Goal: Transaction & Acquisition: Book appointment/travel/reservation

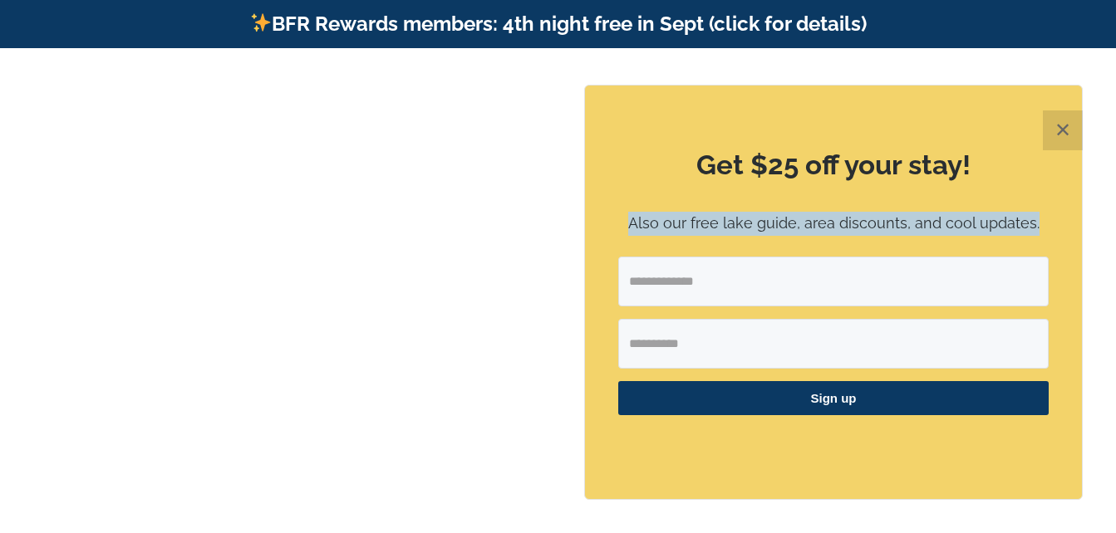
click at [614, 273] on div "Get $25 off your stay! Also our free lake guide, area discounts, and cool updat…" at bounding box center [833, 293] width 497 height 414
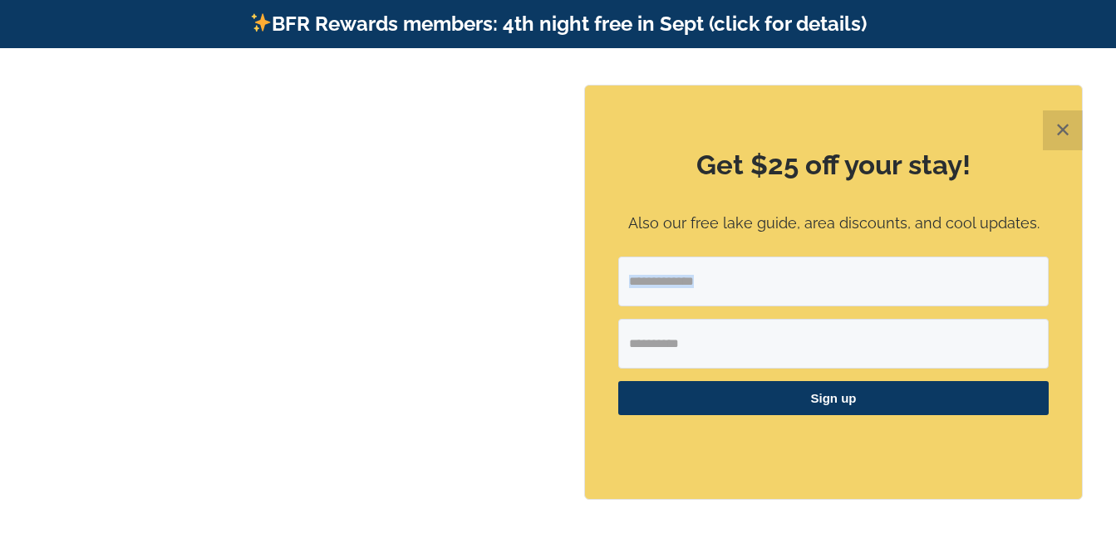
click at [1055, 129] on button "✕" at bounding box center [1063, 130] width 40 height 40
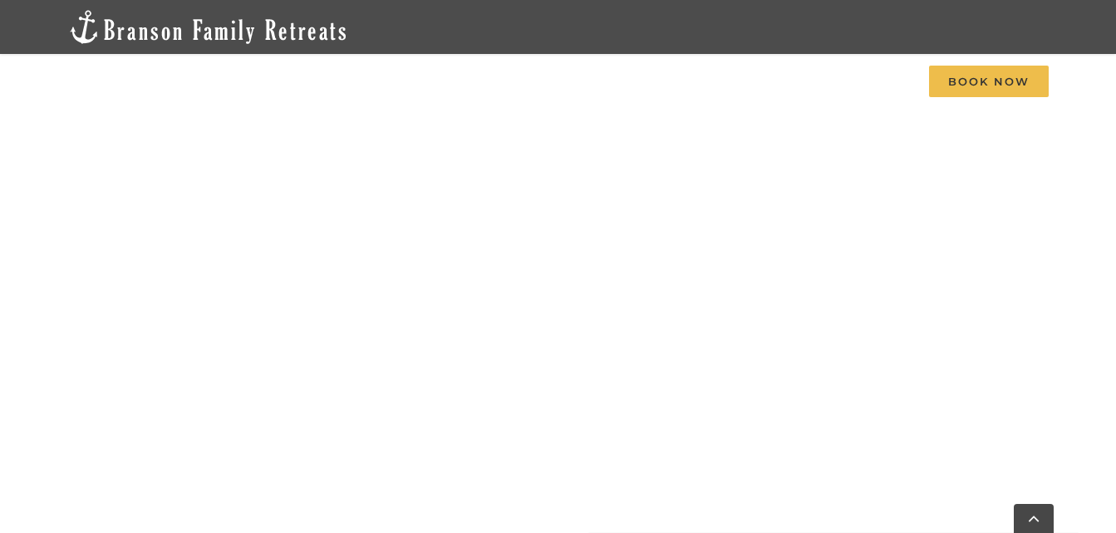
scroll to position [799, 0]
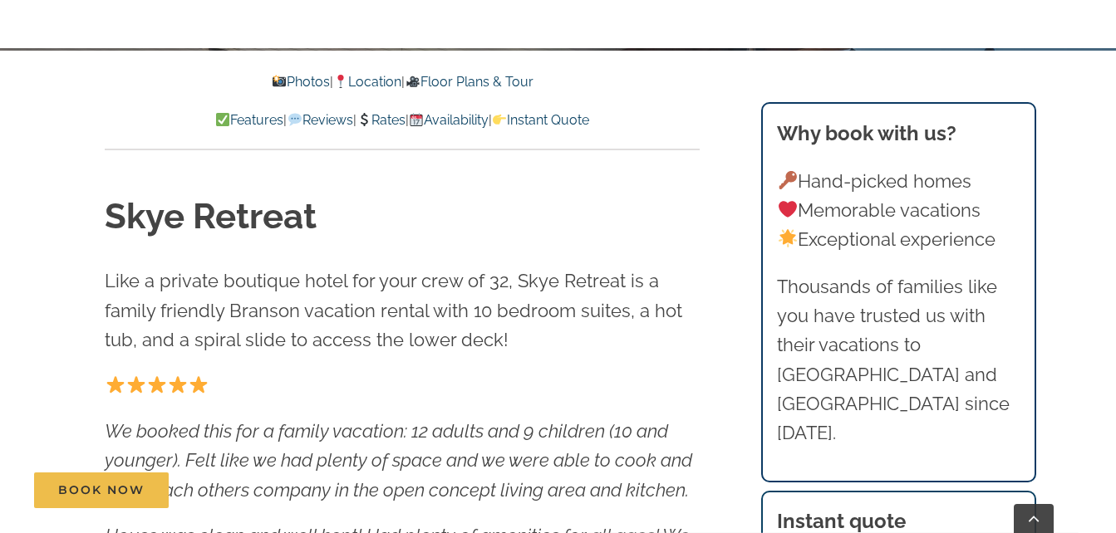
scroll to position [532, 0]
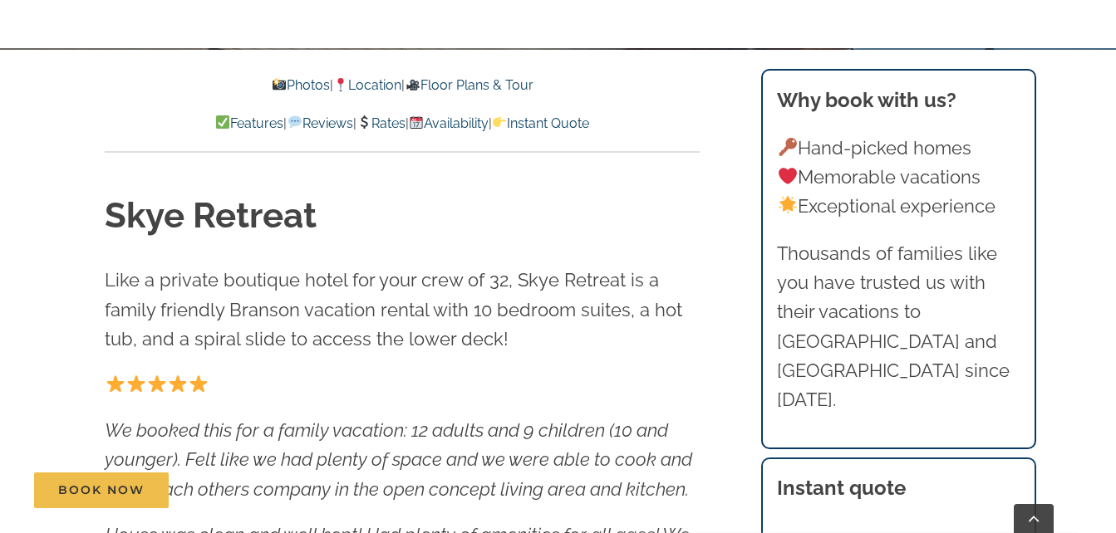
click at [393, 120] on link "Rates" at bounding box center [380, 123] width 49 height 16
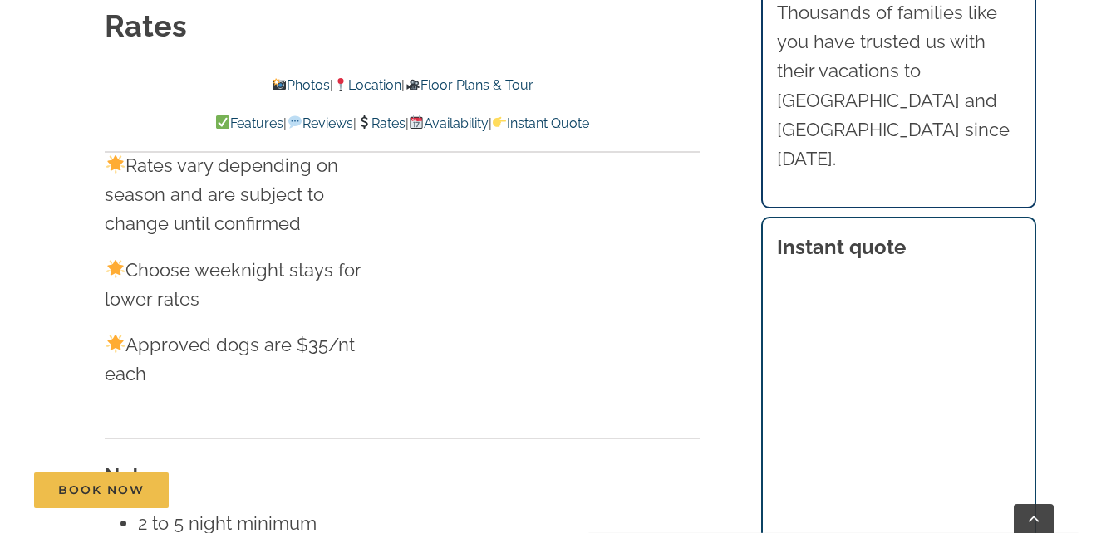
scroll to position [10082, 0]
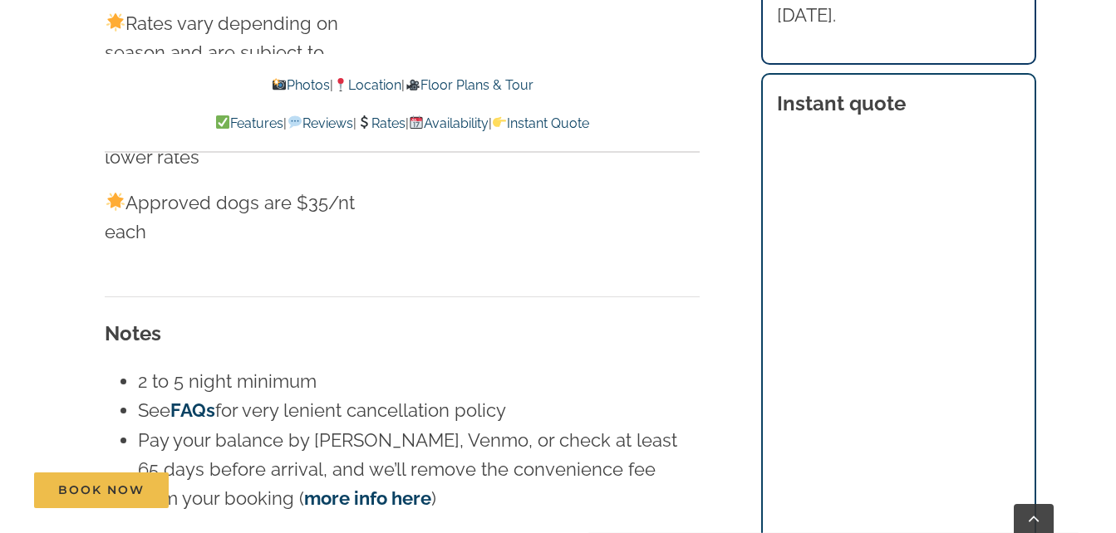
scroll to position [10215, 0]
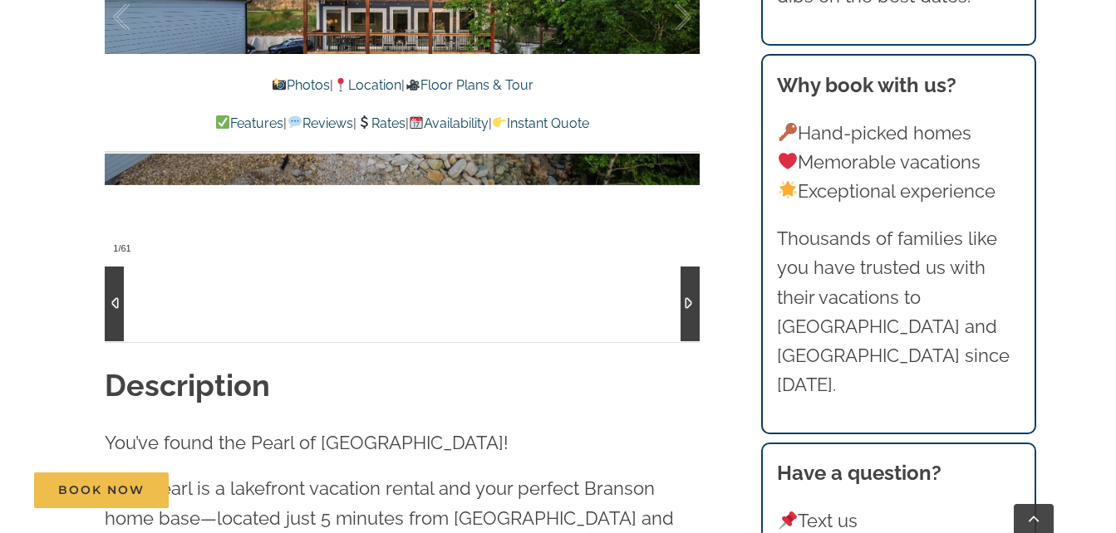
scroll to position [1329, 0]
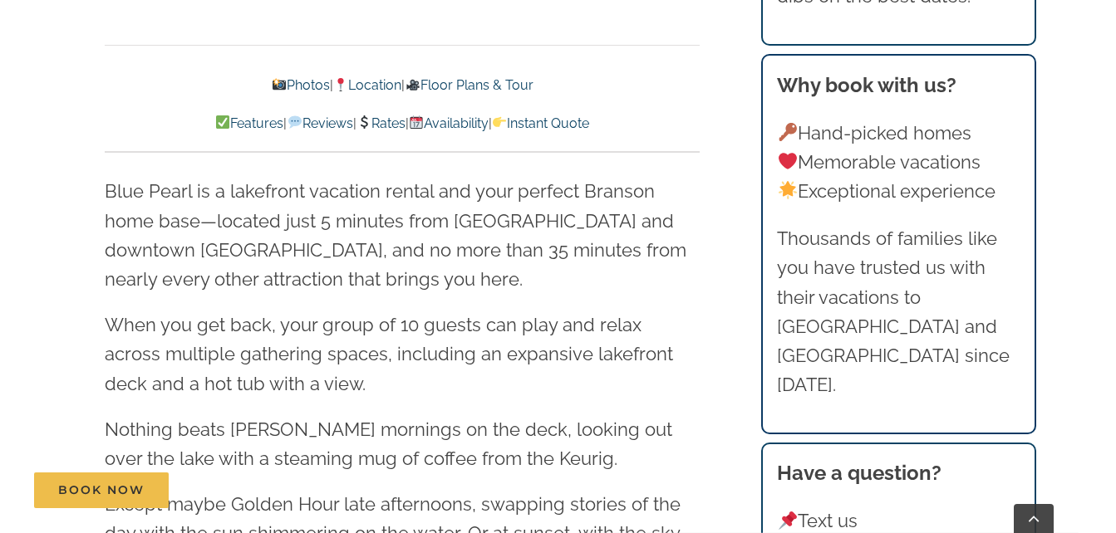
scroll to position [1595, 0]
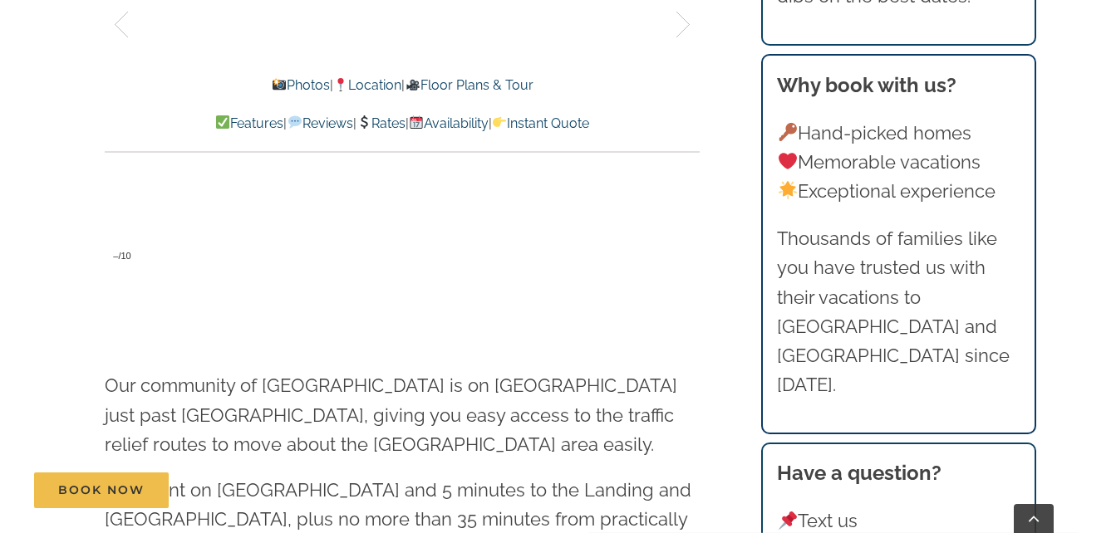
scroll to position [3988, 0]
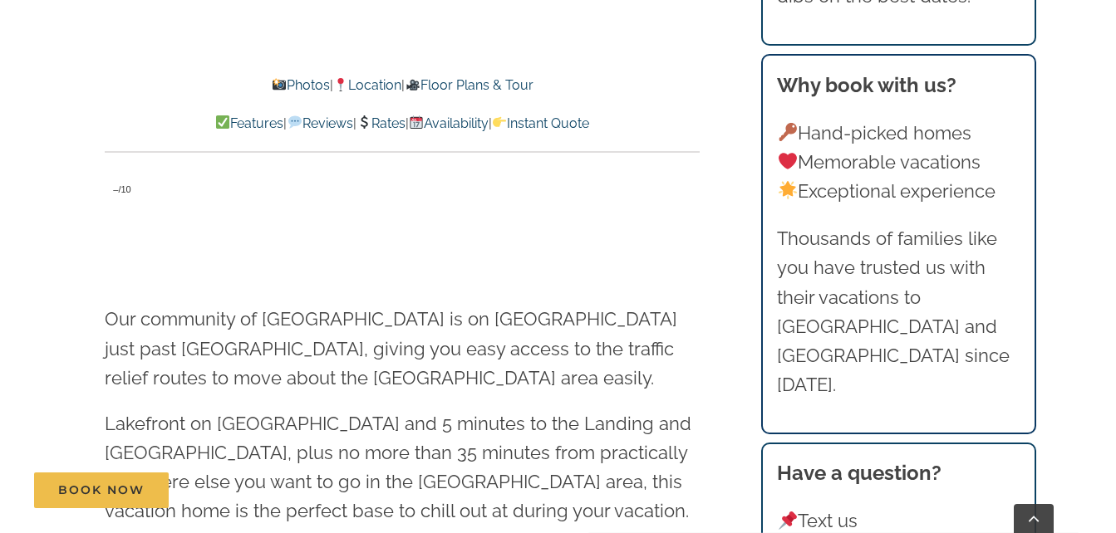
click at [386, 119] on link "Rates" at bounding box center [380, 123] width 49 height 16
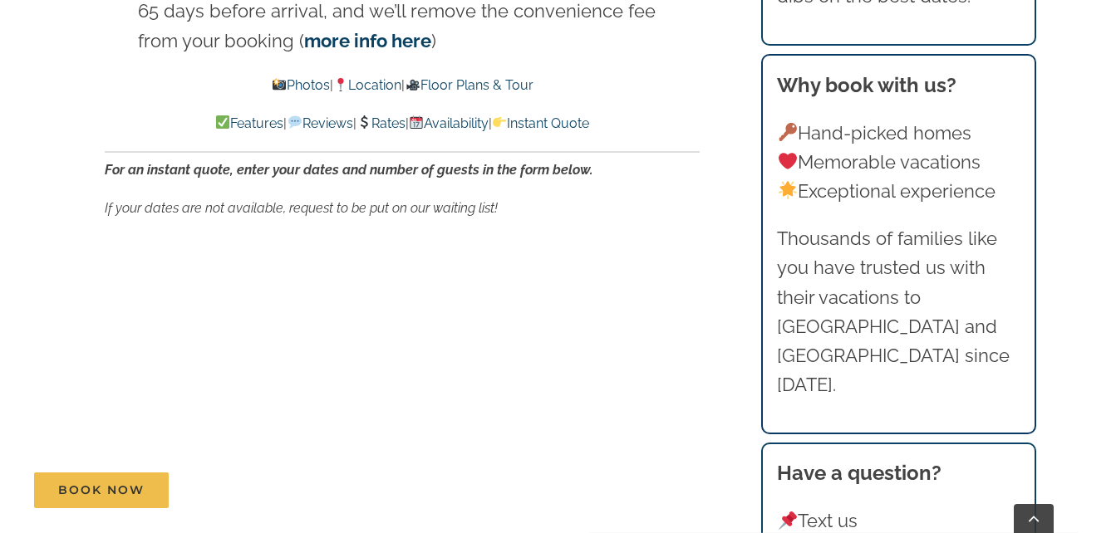
scroll to position [10139, 0]
